Goal: Task Accomplishment & Management: Use online tool/utility

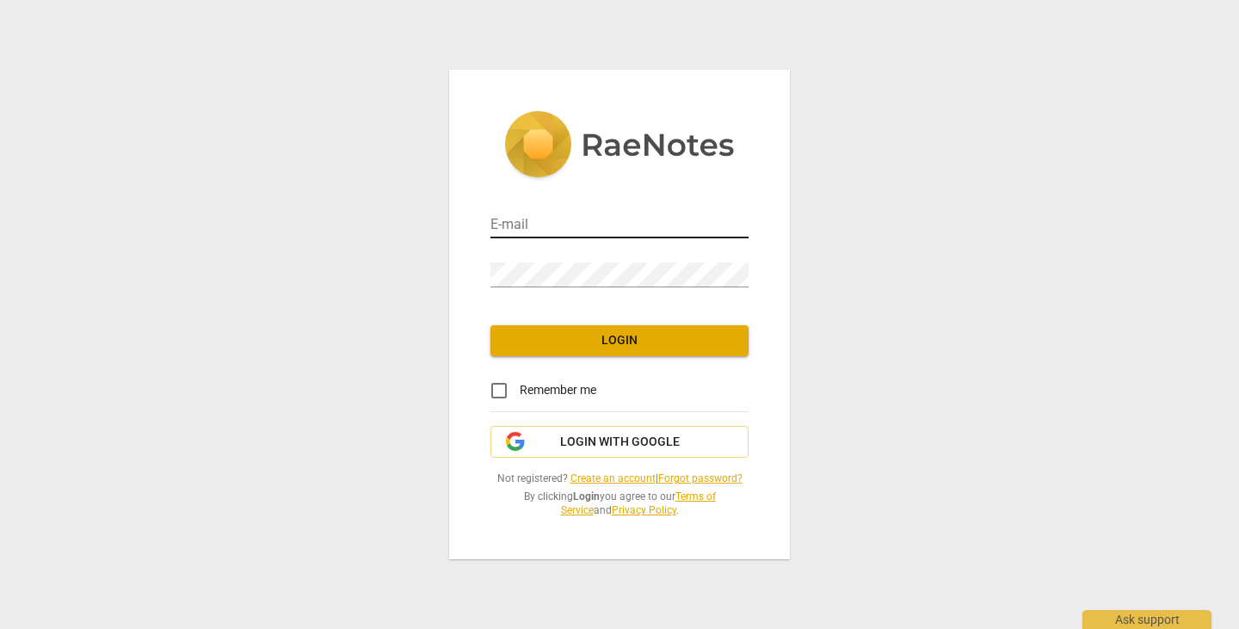
click at [548, 217] on input "email" at bounding box center [620, 225] width 258 height 25
click at [607, 217] on input "email" at bounding box center [620, 225] width 258 height 25
type input "tommy@anavo.solutions"
click at [643, 347] on span "Login" at bounding box center [619, 340] width 231 height 17
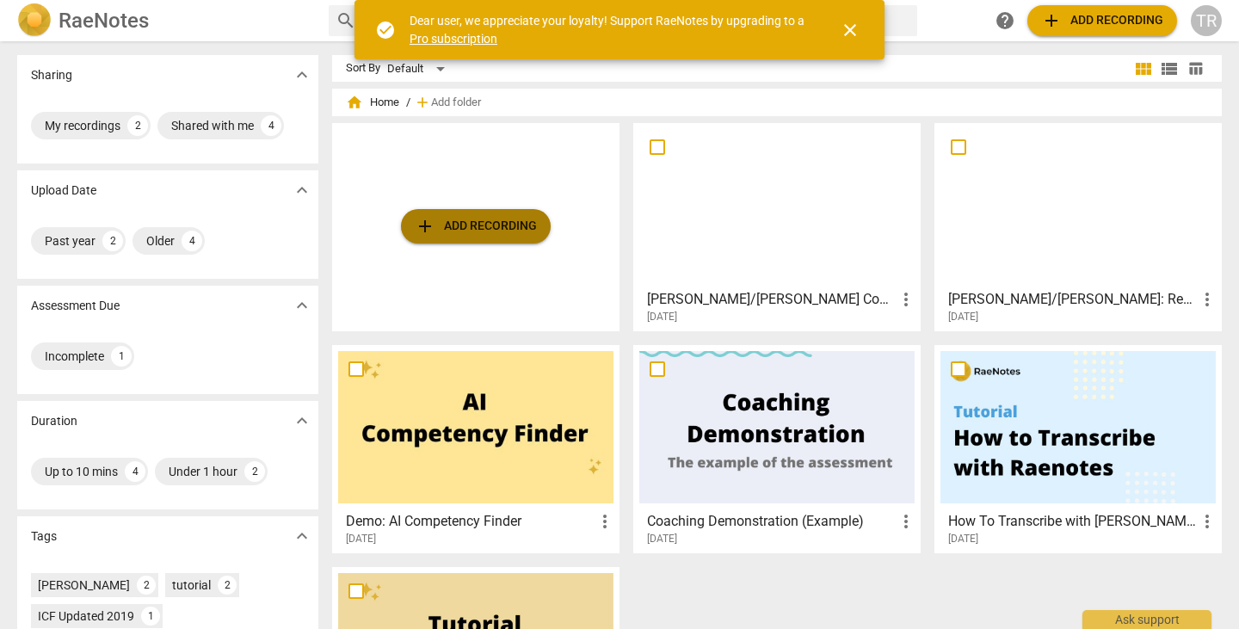
click at [451, 232] on span "add Add recording" at bounding box center [476, 226] width 122 height 21
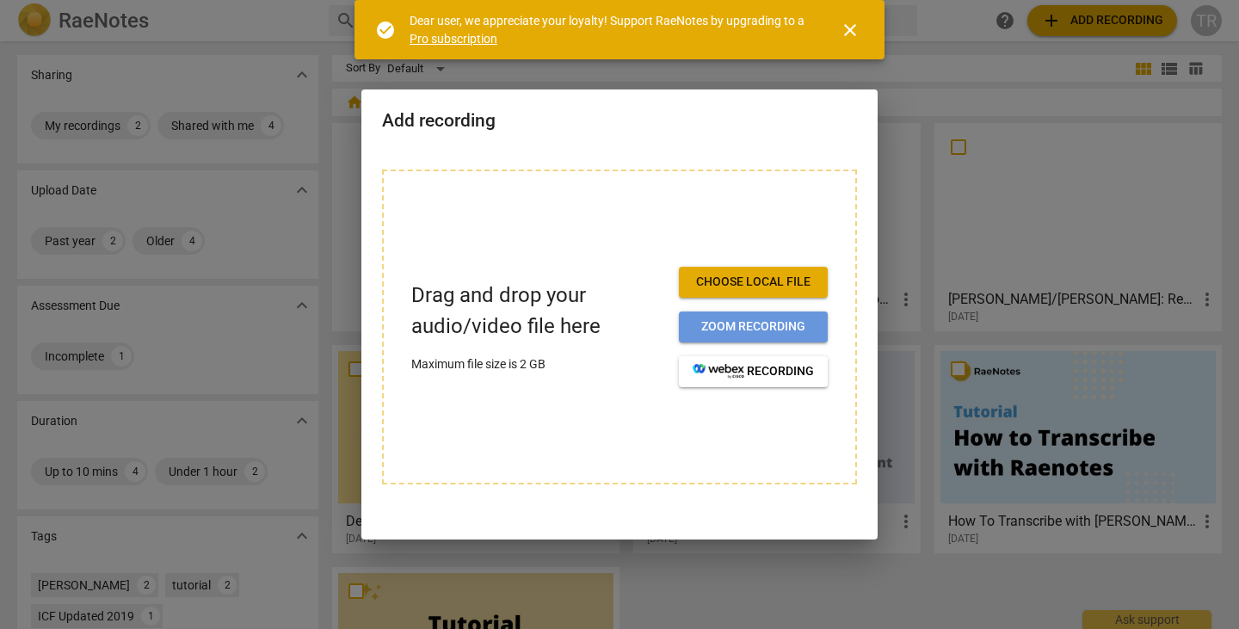
click at [745, 328] on span "Zoom recording" at bounding box center [753, 326] width 121 height 17
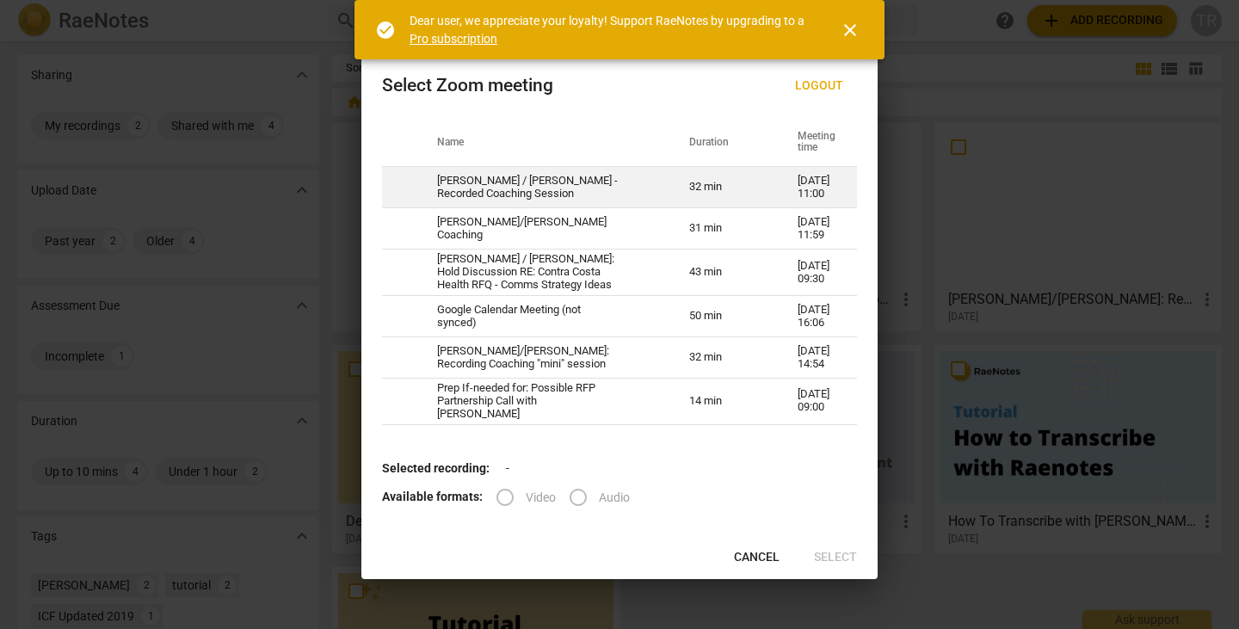
click at [405, 182] on span at bounding box center [399, 186] width 21 height 21
radio input "true"
click at [838, 566] on span "Select" at bounding box center [835, 557] width 43 height 17
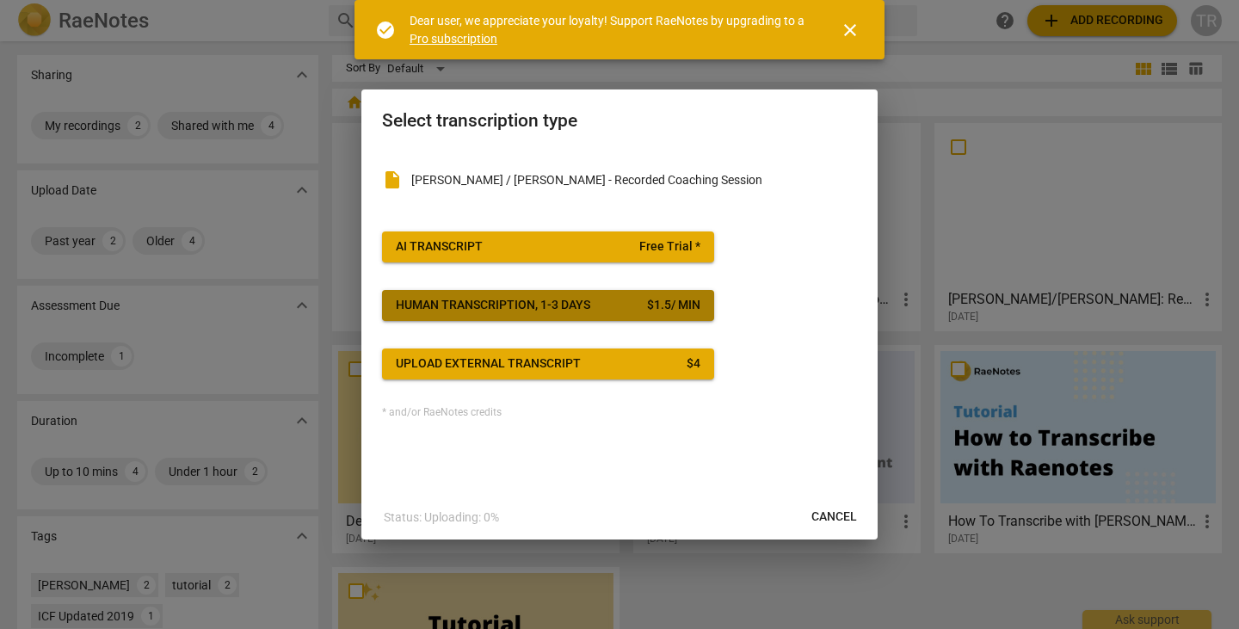
click at [634, 300] on span "Human transcription, 1-3 days $ 1.5 / min" at bounding box center [548, 305] width 305 height 17
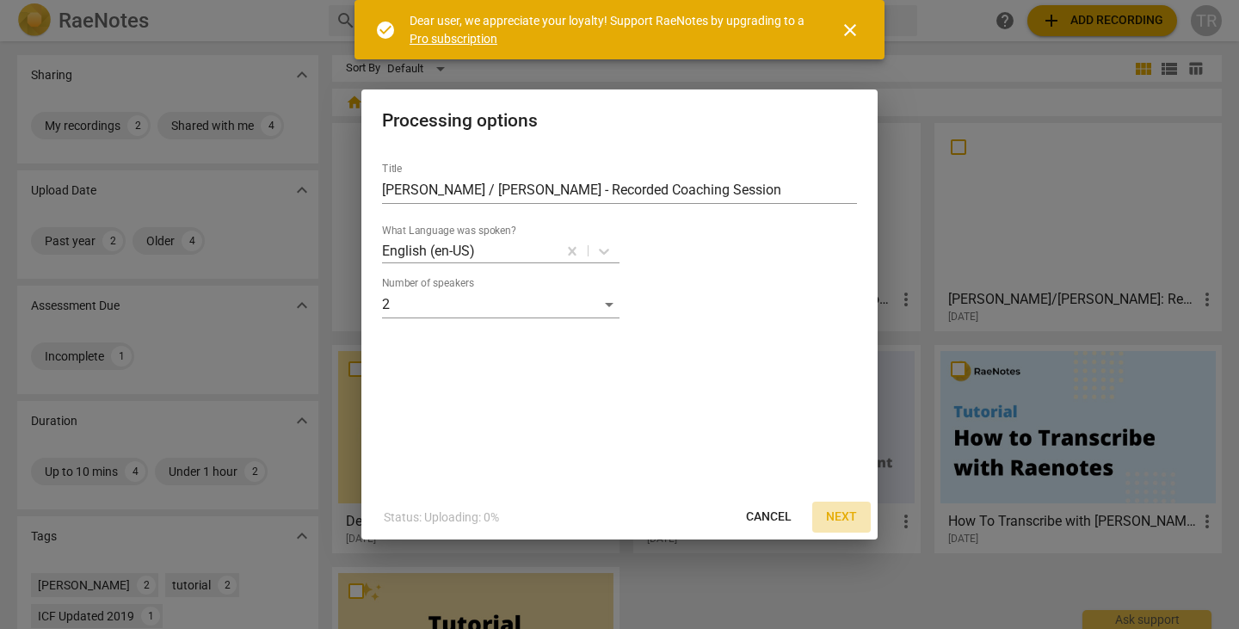
click at [845, 511] on span "Next" at bounding box center [841, 517] width 31 height 17
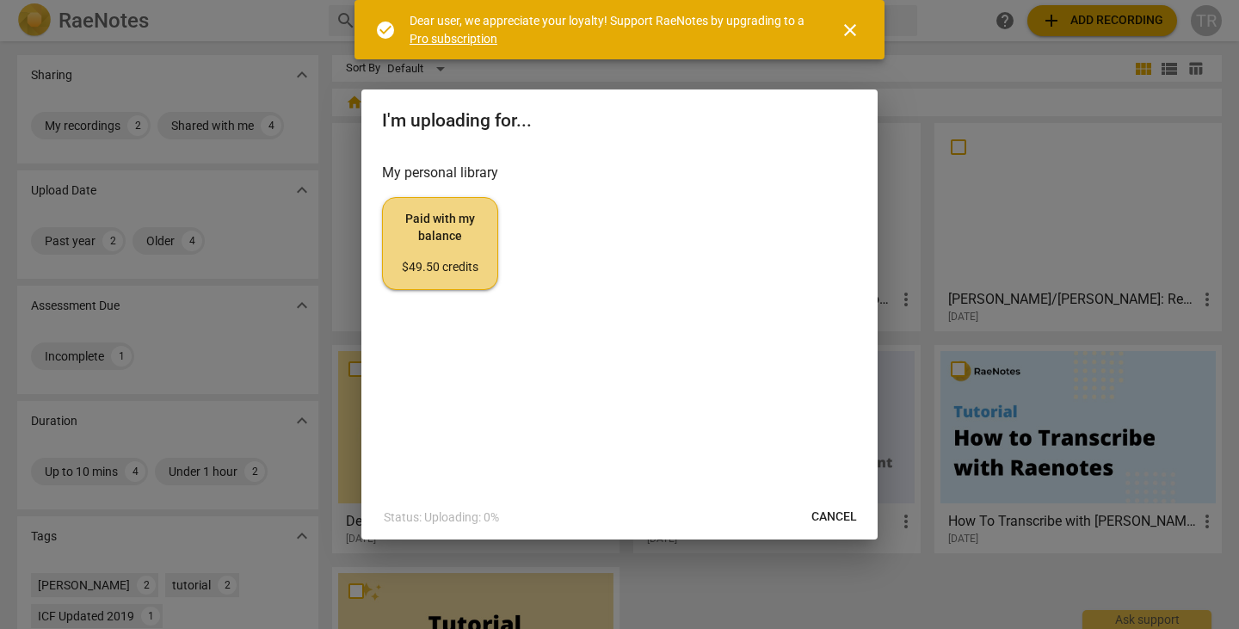
click at [462, 245] on span "Paid with my balance $49.50 credits" at bounding box center [440, 243] width 87 height 65
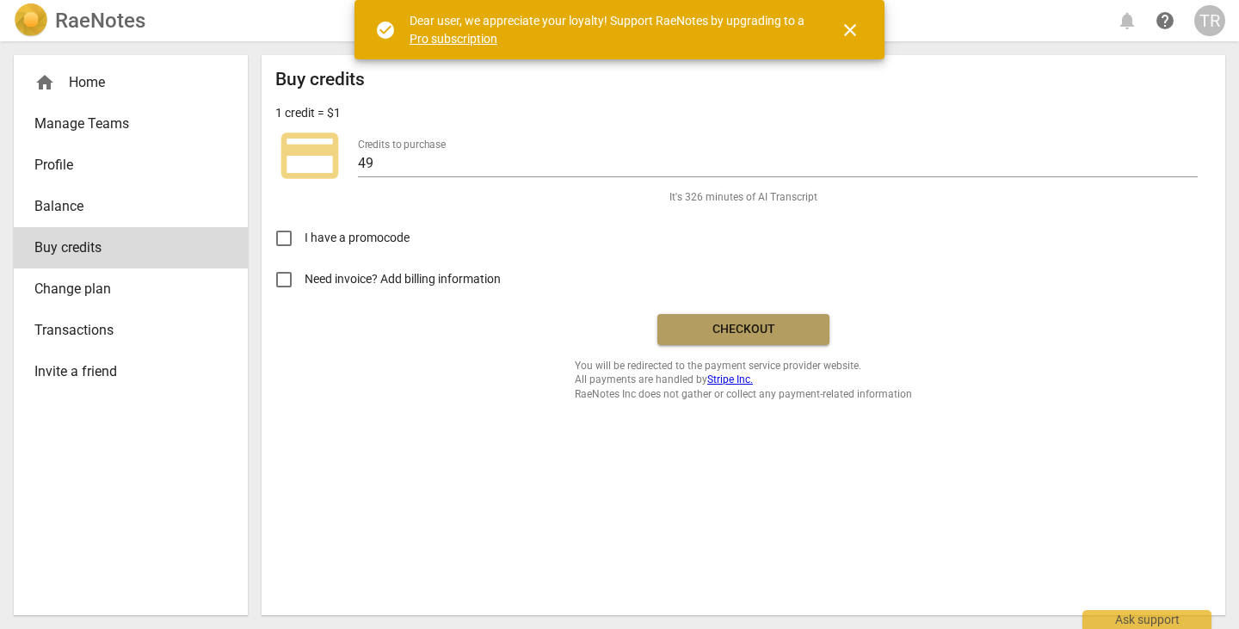
click at [740, 335] on span "Checkout" at bounding box center [743, 329] width 145 height 17
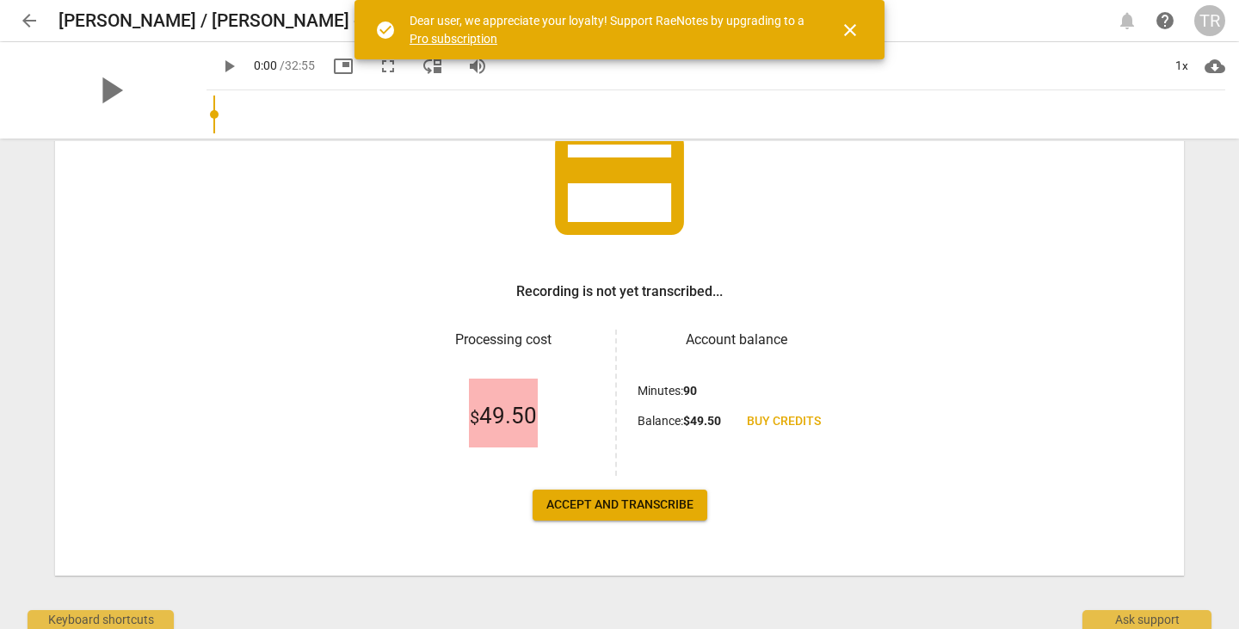
scroll to position [147, 0]
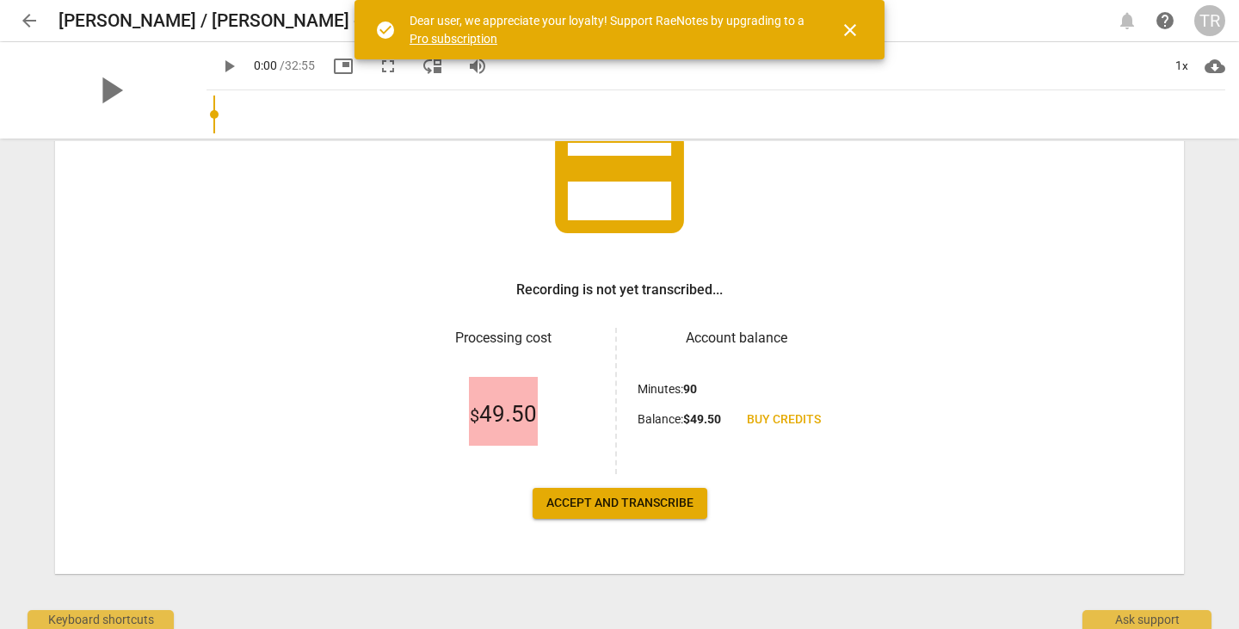
click at [638, 500] on span "Accept and transcribe" at bounding box center [619, 503] width 147 height 17
